Goal: Find specific page/section: Find specific page/section

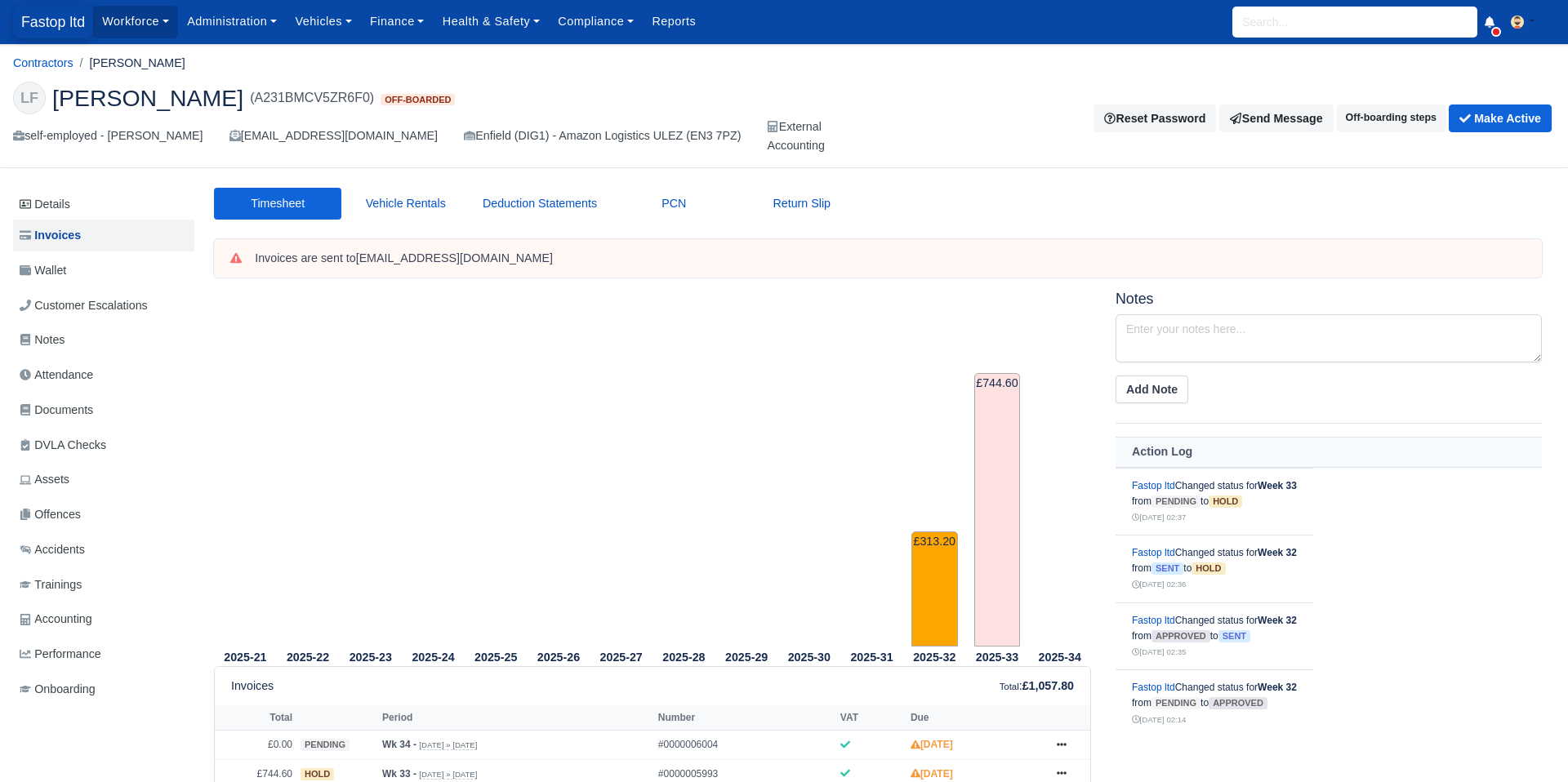
click at [57, 29] on span "Fastop ltd" at bounding box center [53, 22] width 80 height 33
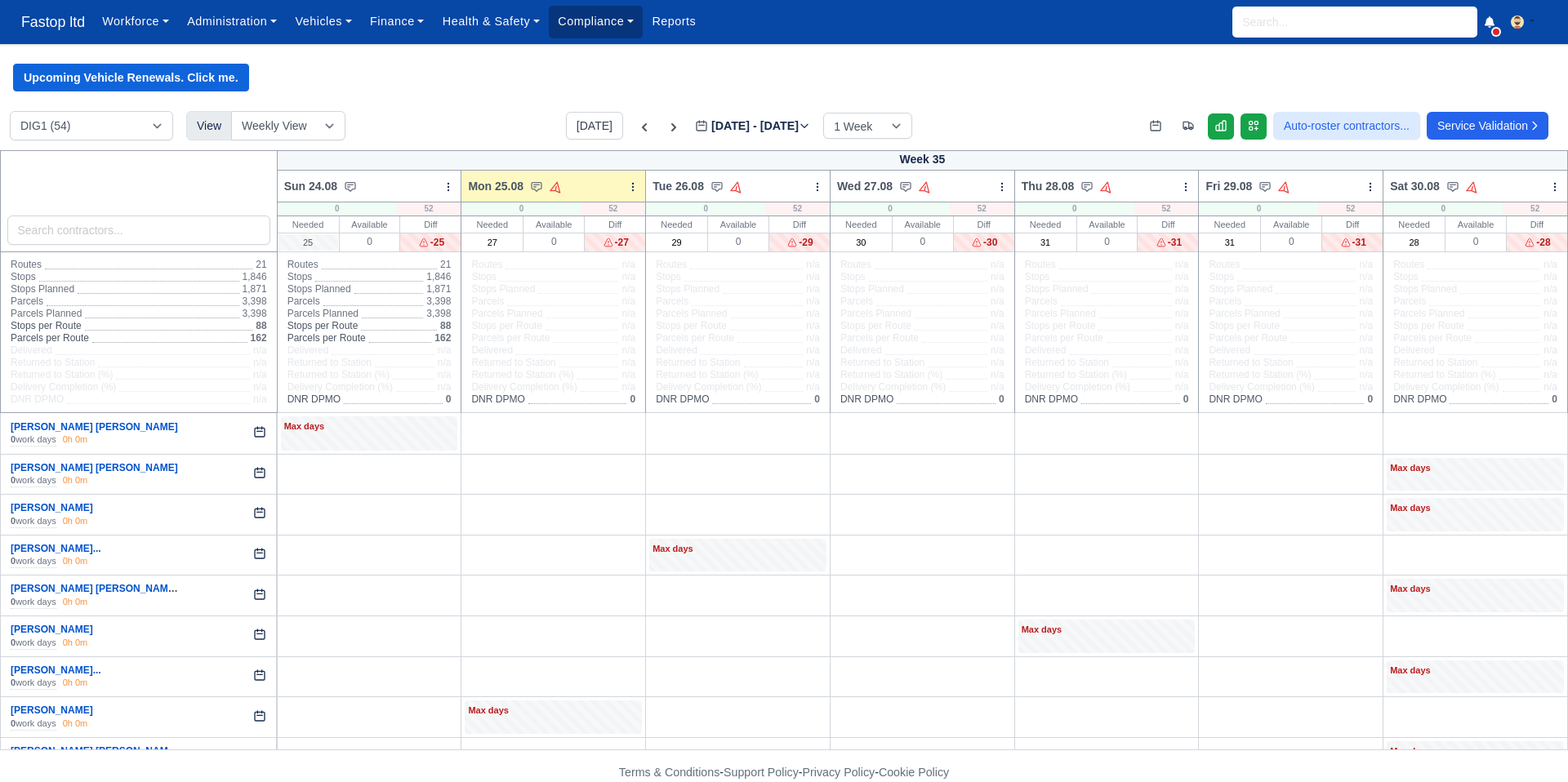
click at [603, 25] on link "Compliance" at bounding box center [596, 21] width 94 height 32
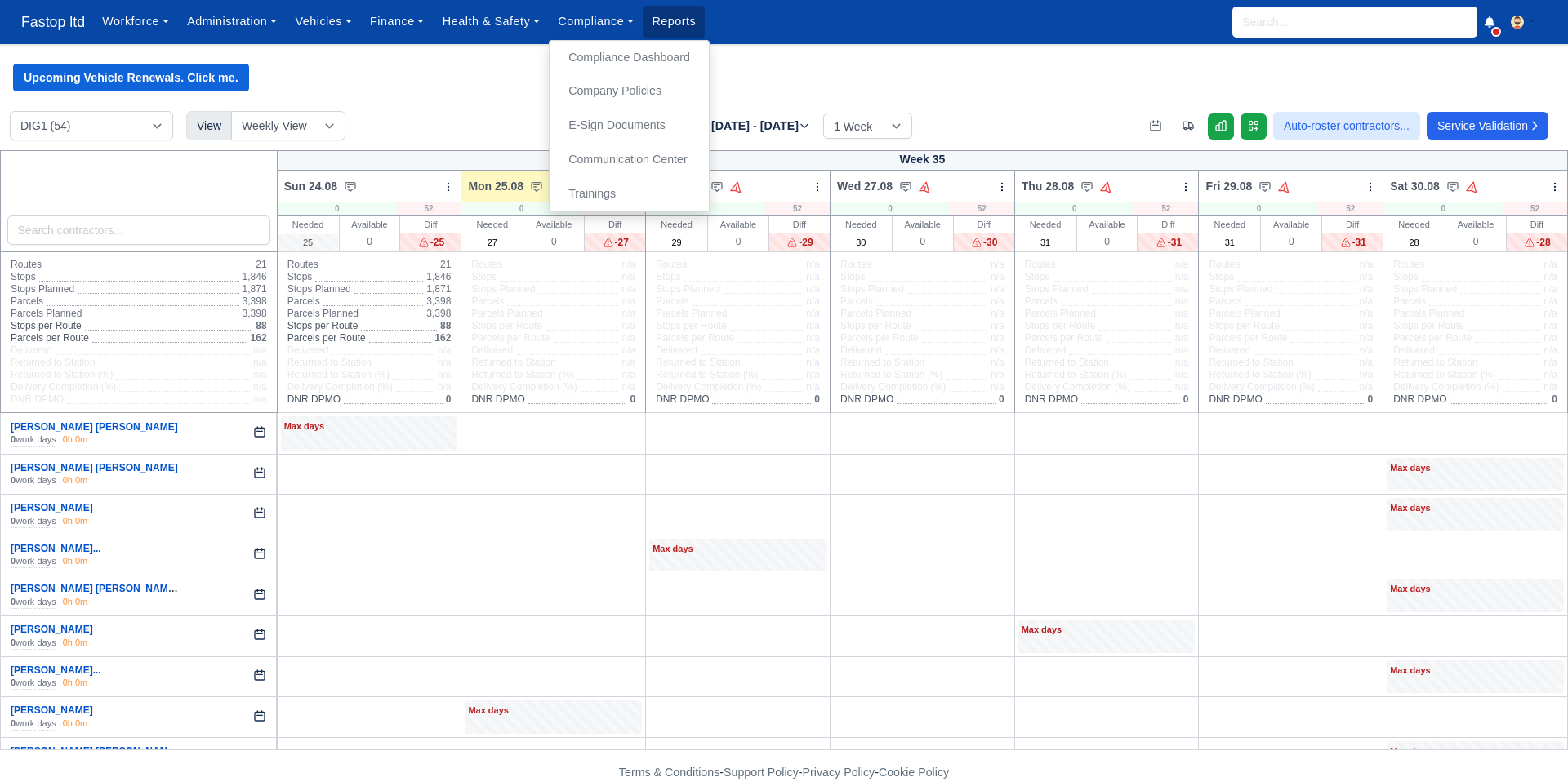
click at [688, 13] on link "Reports" at bounding box center [674, 21] width 62 height 32
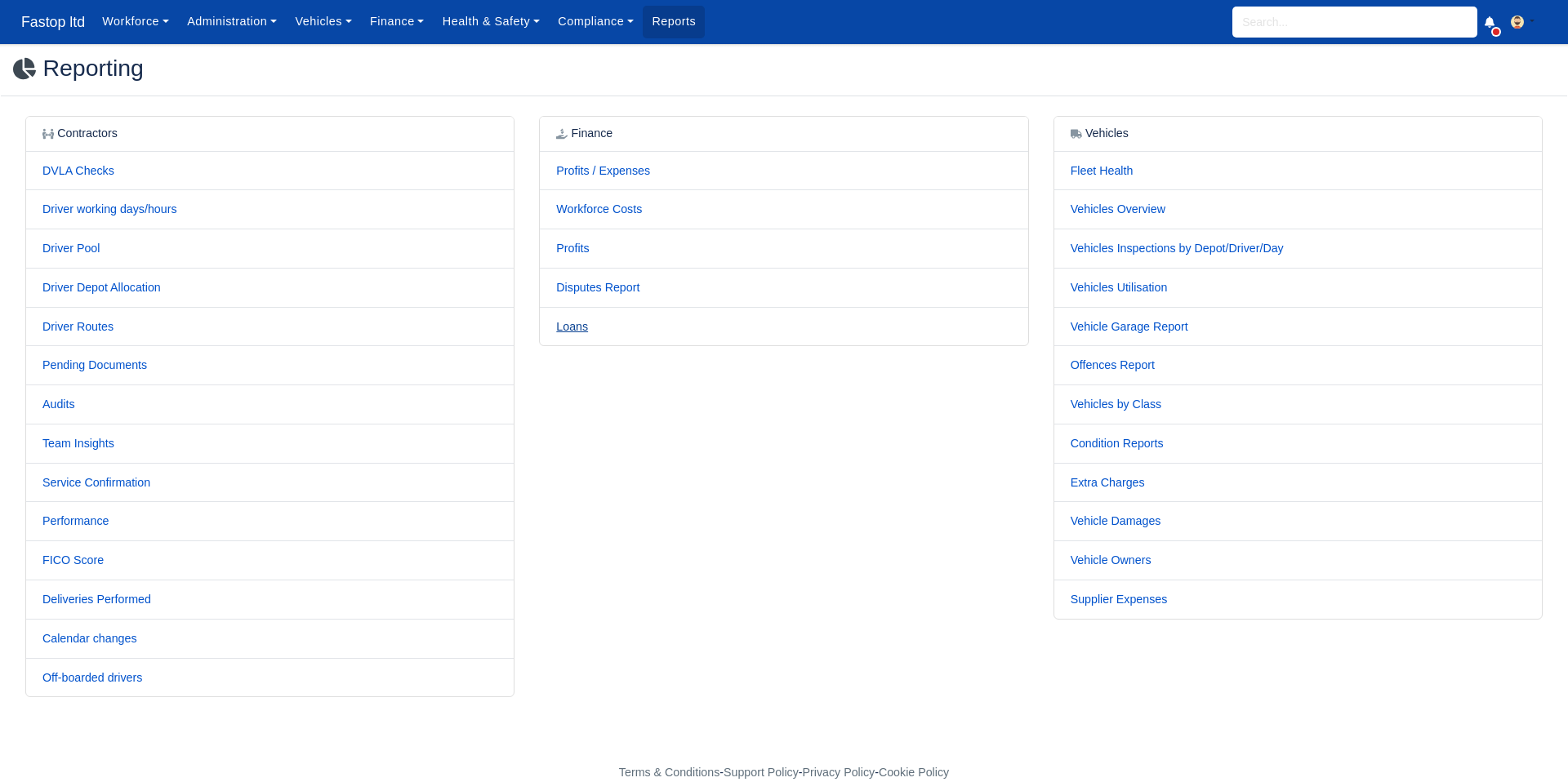
click at [574, 327] on link "Loans" at bounding box center [572, 327] width 32 height 13
